Goal: Task Accomplishment & Management: Manage account settings

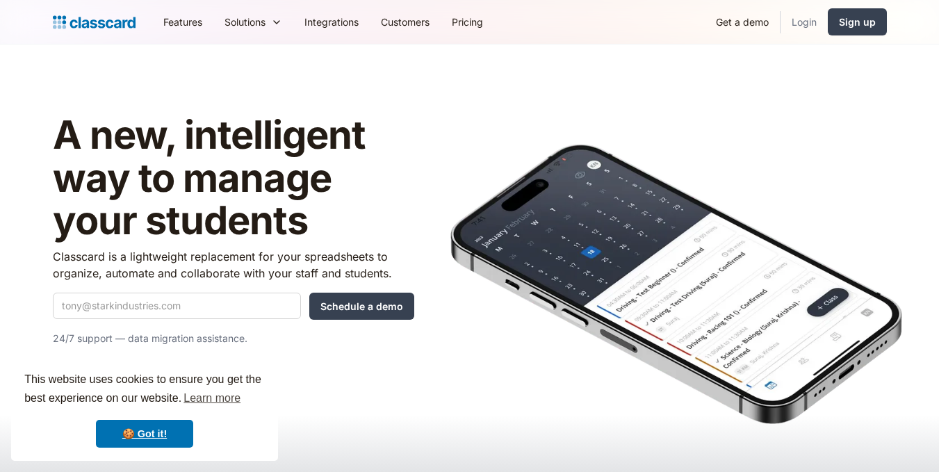
click at [809, 23] on link "Login" at bounding box center [804, 21] width 47 height 31
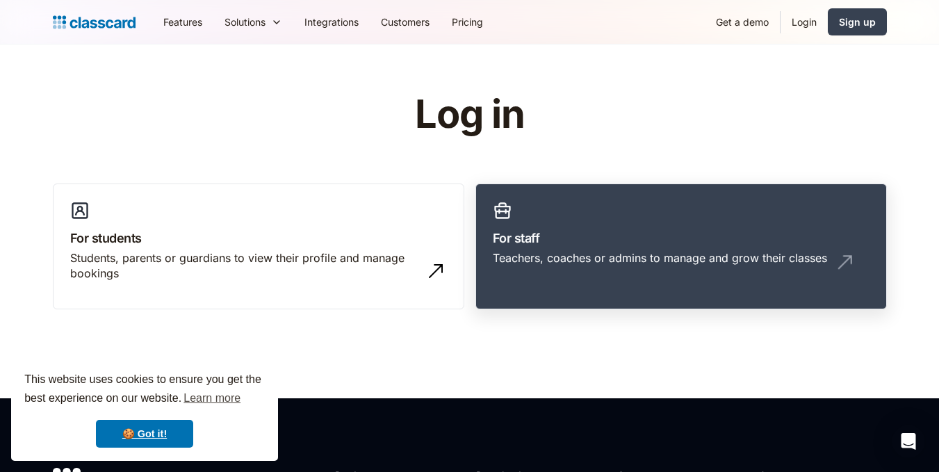
click at [665, 277] on link "For staff Teachers, coaches or admins to manage and grow their classes" at bounding box center [682, 247] width 412 height 127
